Goal: Navigation & Orientation: Find specific page/section

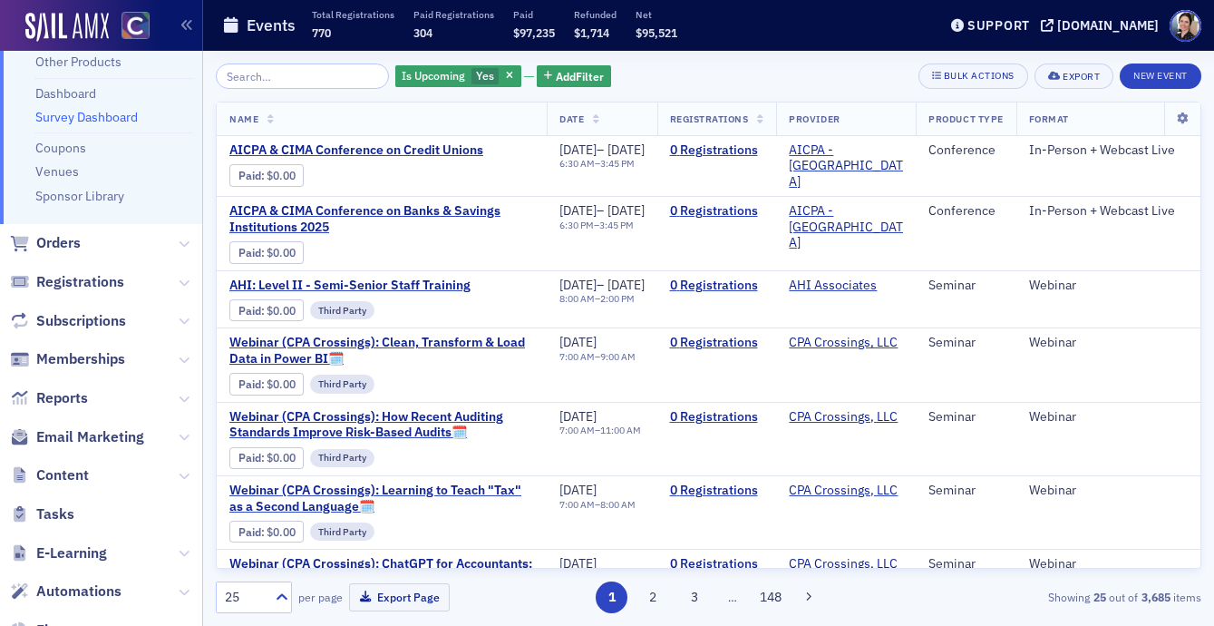
scroll to position [229, 0]
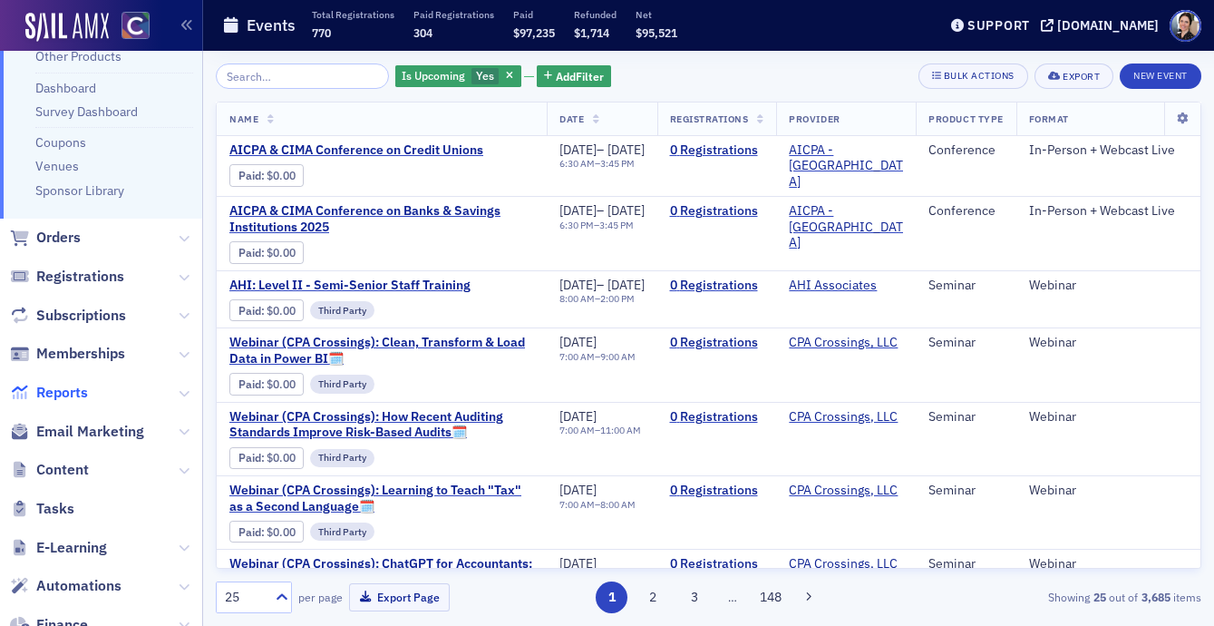
click at [78, 387] on span "Reports" at bounding box center [62, 393] width 52 height 20
